Goal: Navigation & Orientation: Find specific page/section

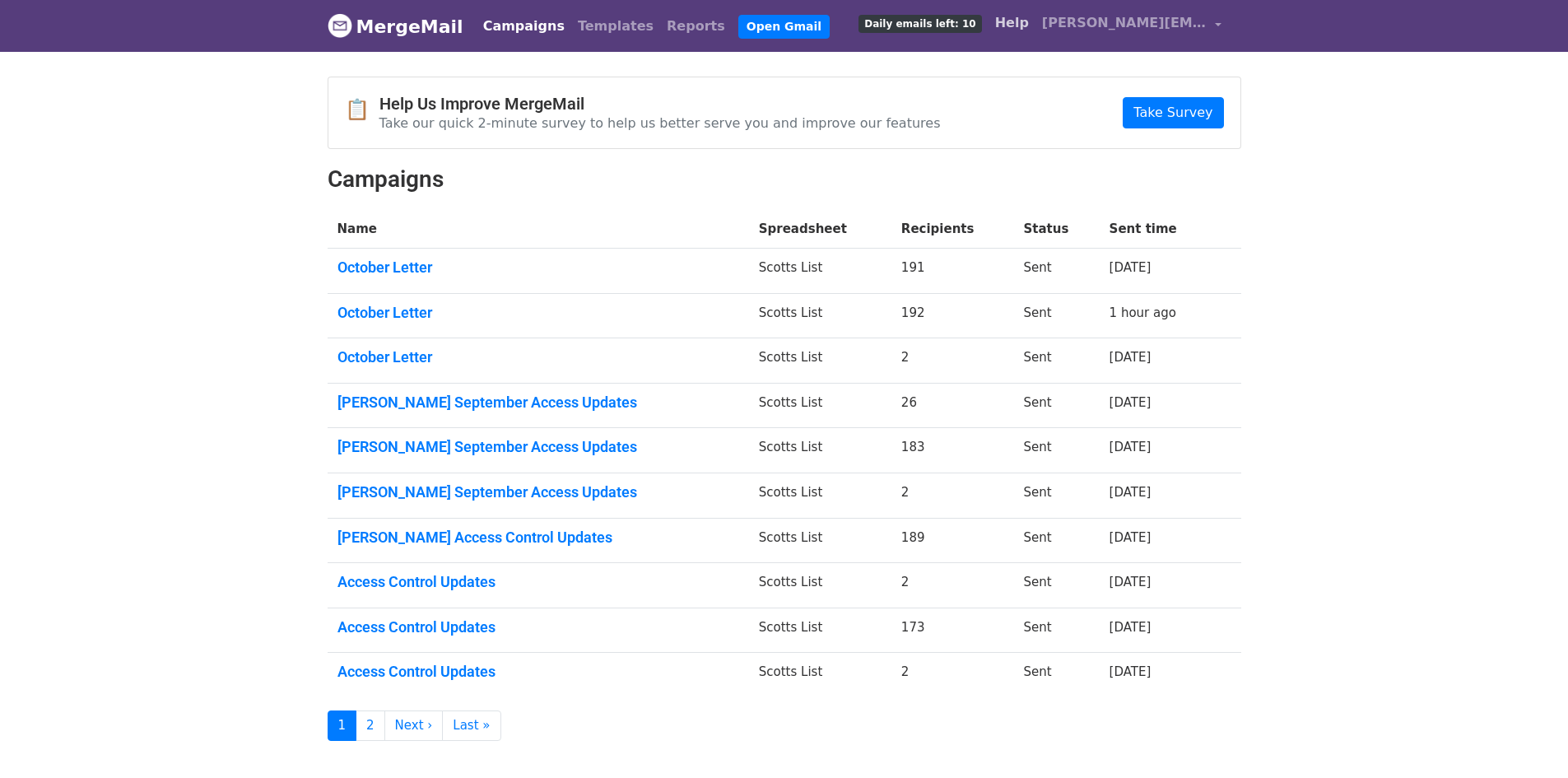
click at [1026, 22] on link "Help" at bounding box center [1012, 23] width 47 height 33
click at [425, 16] on link "MergeMail" at bounding box center [395, 27] width 136 height 34
